Goal: Task Accomplishment & Management: Manage account settings

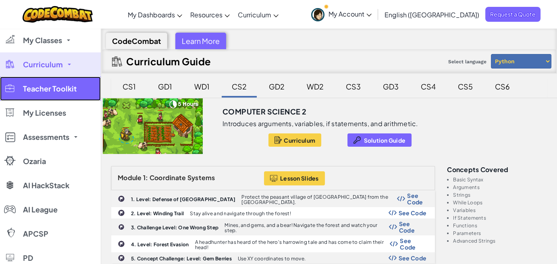
click at [61, 88] on span "Teacher Toolkit" at bounding box center [50, 88] width 54 height 7
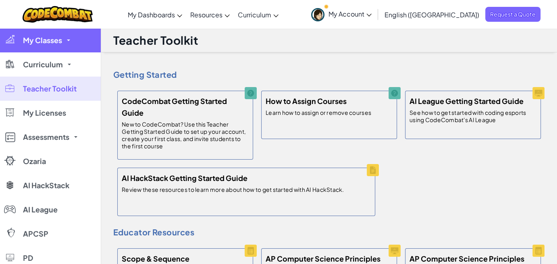
click at [59, 44] on span "My Classes" at bounding box center [42, 40] width 39 height 7
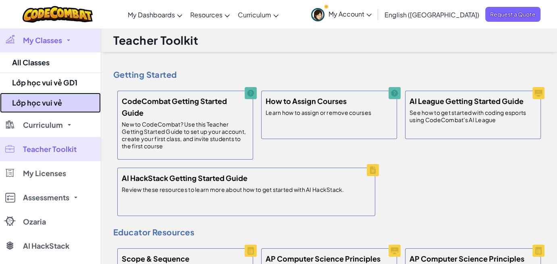
click at [58, 104] on link "Lớp học vui vẻ" at bounding box center [50, 103] width 101 height 20
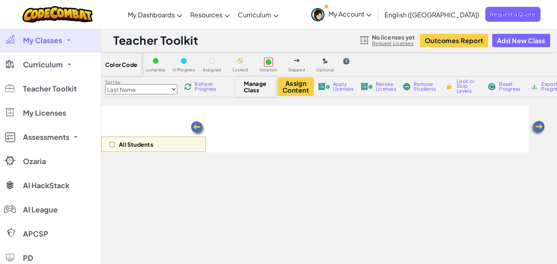
select select "5789587aad86a6efb573701f"
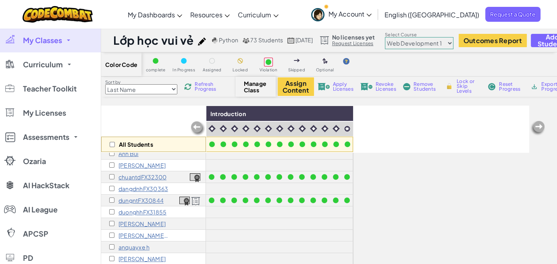
scroll to position [65, 0]
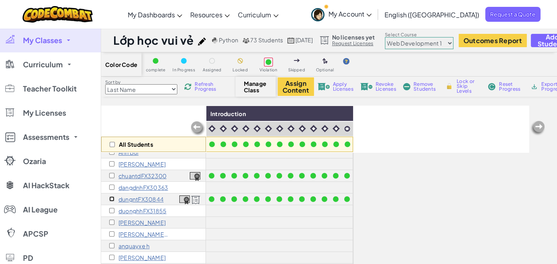
click at [114, 198] on input "checkbox" at bounding box center [111, 198] width 5 height 5
checkbox input "true"
click at [285, 90] on button "Assign Content" at bounding box center [296, 86] width 36 height 19
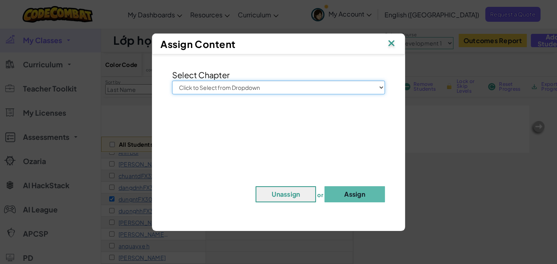
click at [377, 88] on select "Click to Select from Dropdown Junior Introduction to Computer Science Game Deve…" at bounding box center [278, 88] width 213 height 14
select select "Web Development 2"
click at [172, 81] on select "Click to Select from Dropdown Junior Introduction to Computer Science Game Deve…" at bounding box center [278, 88] width 213 height 14
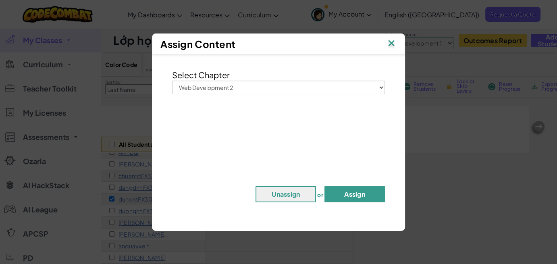
click at [349, 198] on button "Assign" at bounding box center [355, 194] width 60 height 16
